Goal: Task Accomplishment & Management: Complete application form

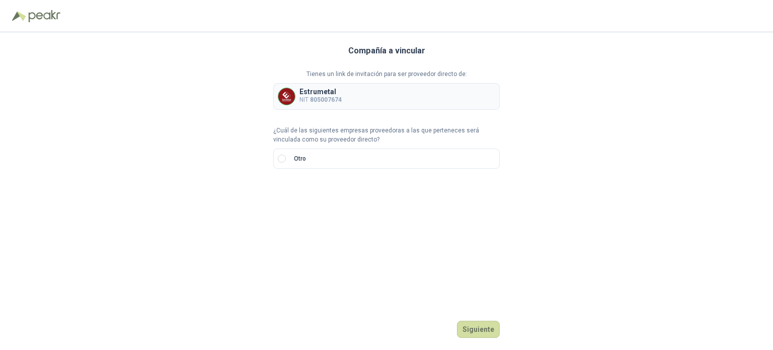
click at [371, 96] on div "Estrumetal NIT 805007674" at bounding box center [386, 96] width 227 height 27
click at [316, 102] on b "805007674" at bounding box center [326, 99] width 32 height 7
click at [270, 102] on div "Compañía a vincular Tienes un link de invitación para ser proveedor directo de:…" at bounding box center [386, 191] width 773 height 318
click at [478, 330] on button "Siguiente" at bounding box center [478, 329] width 43 height 17
click at [303, 197] on input "search" at bounding box center [291, 192] width 24 height 15
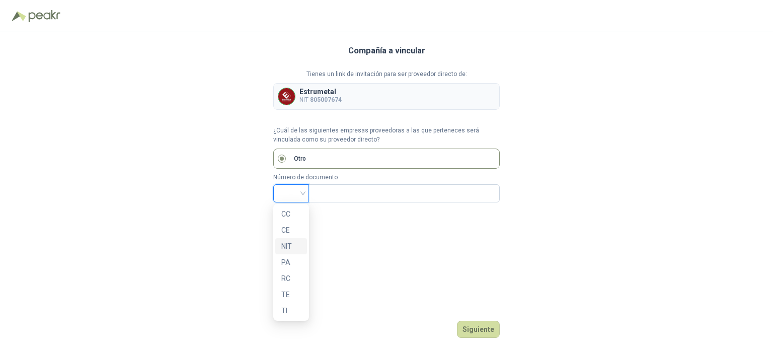
drag, startPoint x: 288, startPoint y: 247, endPoint x: 287, endPoint y: 241, distance: 6.1
click at [287, 247] on div "NIT" at bounding box center [291, 246] width 20 height 11
click at [335, 185] on input "text" at bounding box center [403, 193] width 177 height 17
type input "**********"
click at [477, 332] on button "Siguiente" at bounding box center [478, 329] width 43 height 17
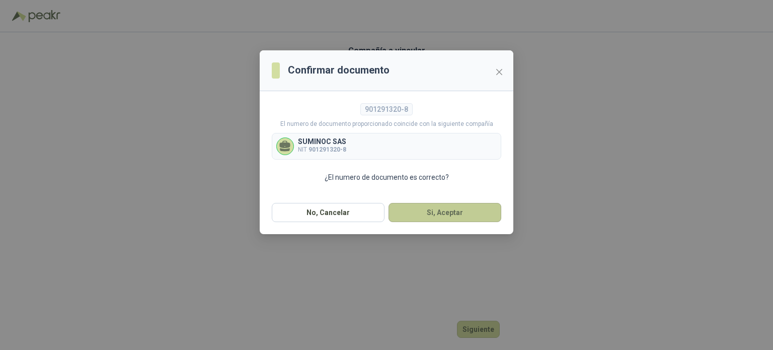
click at [433, 213] on button "Si, Aceptar" at bounding box center [445, 212] width 113 height 19
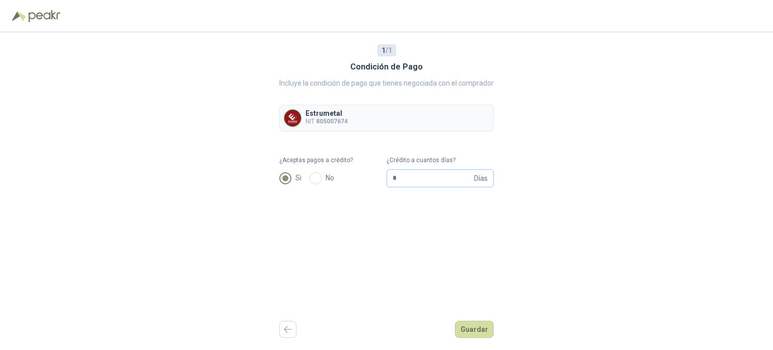
click at [477, 179] on span "Días" at bounding box center [481, 178] width 14 height 17
click at [405, 175] on input "*" at bounding box center [433, 178] width 80 height 17
type input "*"
type input "**"
click at [476, 335] on button "Guardar" at bounding box center [474, 329] width 39 height 17
